Goal: Information Seeking & Learning: Learn about a topic

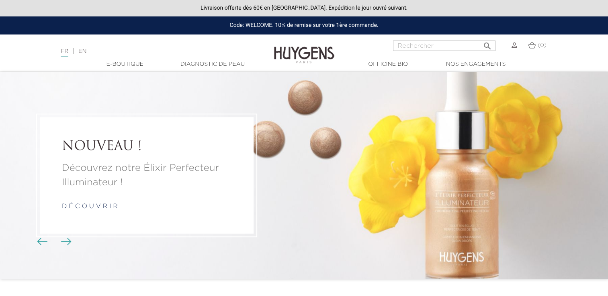
click at [126, 61] on link "  E-Boutique" at bounding box center [125, 64] width 80 height 8
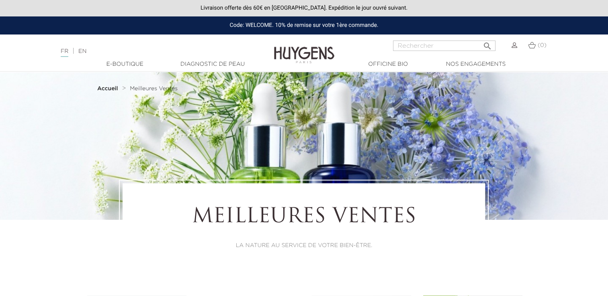
click at [136, 66] on link "  E-Boutique" at bounding box center [125, 64] width 80 height 8
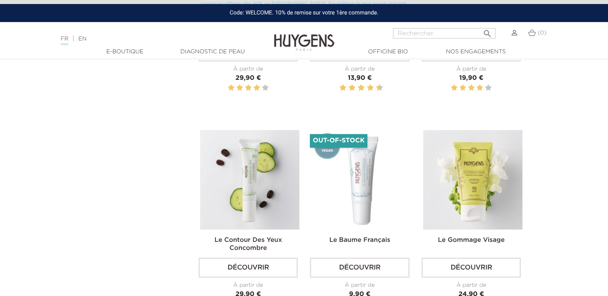
scroll to position [683, 0]
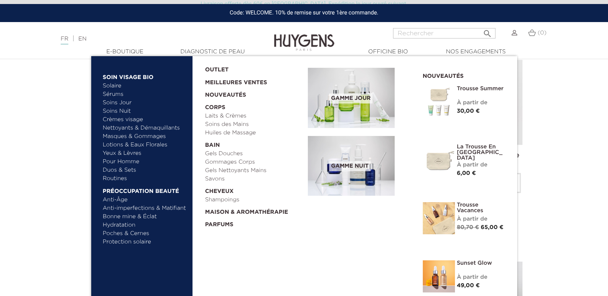
click at [118, 91] on link "Sérums" at bounding box center [145, 94] width 84 height 8
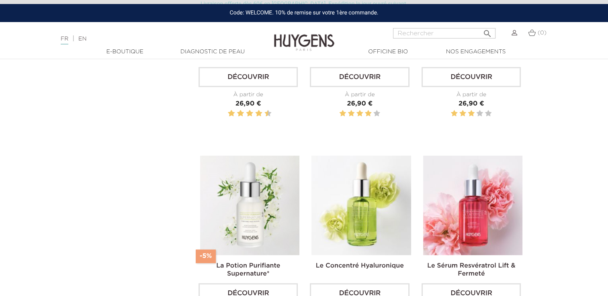
scroll to position [362, 0]
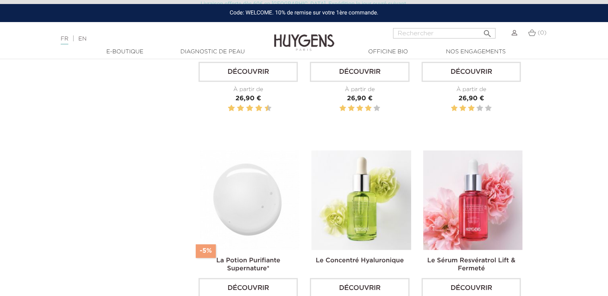
click at [236, 204] on img at bounding box center [249, 200] width 99 height 99
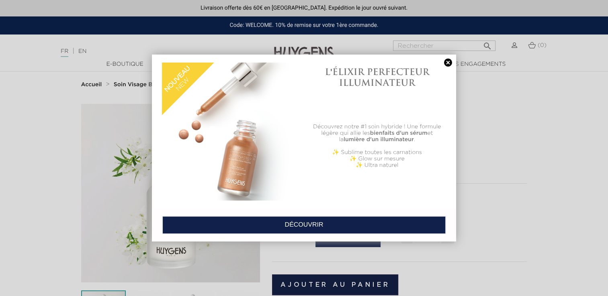
click at [451, 63] on link at bounding box center [447, 63] width 11 height 8
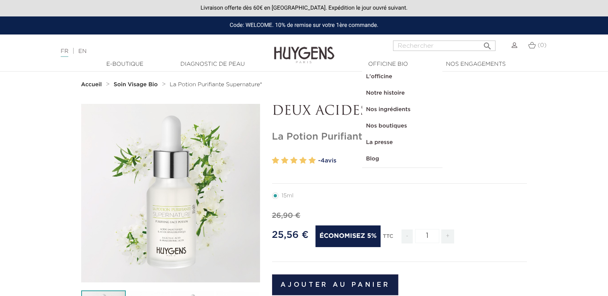
click at [379, 78] on link "L'officine" at bounding box center [402, 77] width 80 height 16
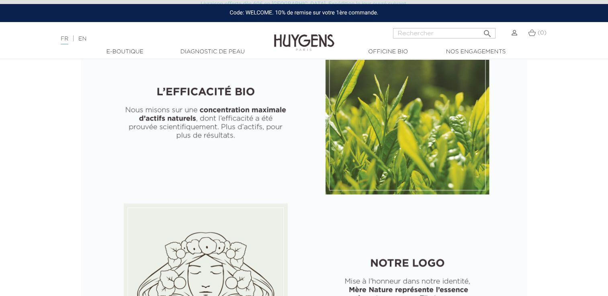
scroll to position [683, 0]
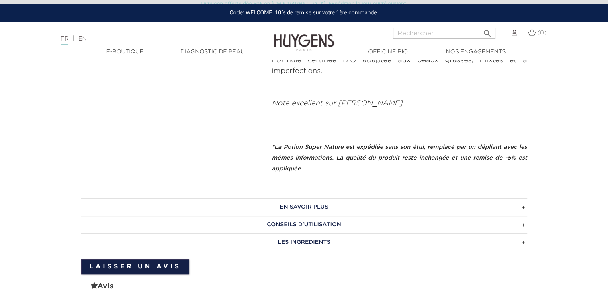
scroll to position [402, 0]
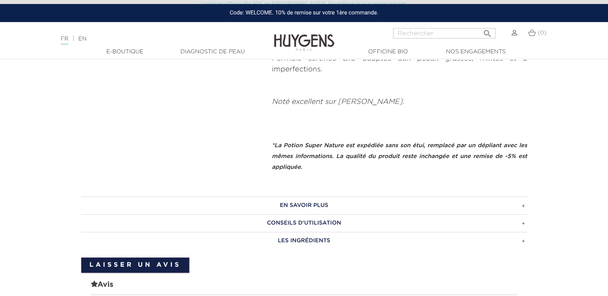
click at [324, 241] on h3 "LES INGRÉDIENTS" at bounding box center [304, 241] width 446 height 18
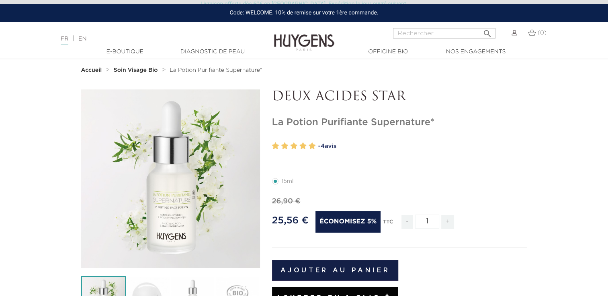
scroll to position [0, 0]
